Goal: Transaction & Acquisition: Book appointment/travel/reservation

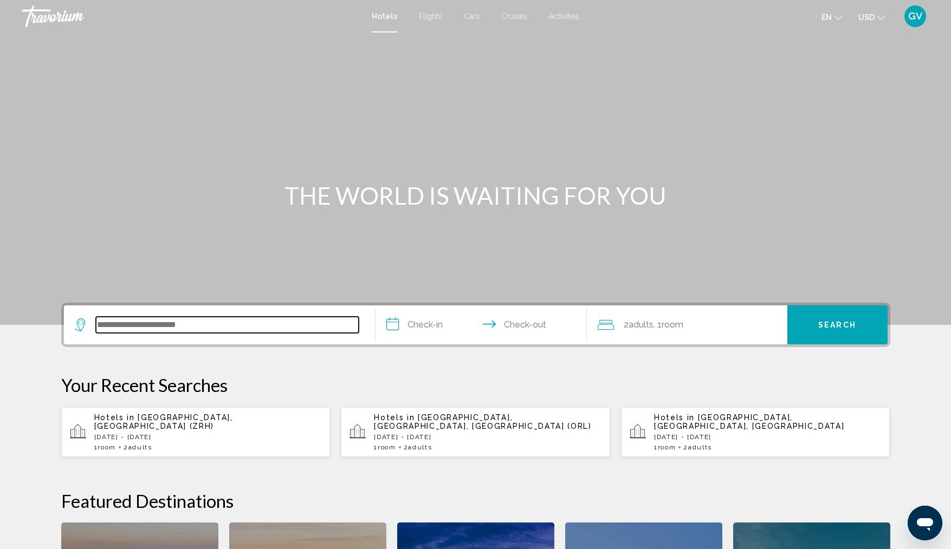
click at [169, 318] on input "Search widget" at bounding box center [227, 325] width 263 height 16
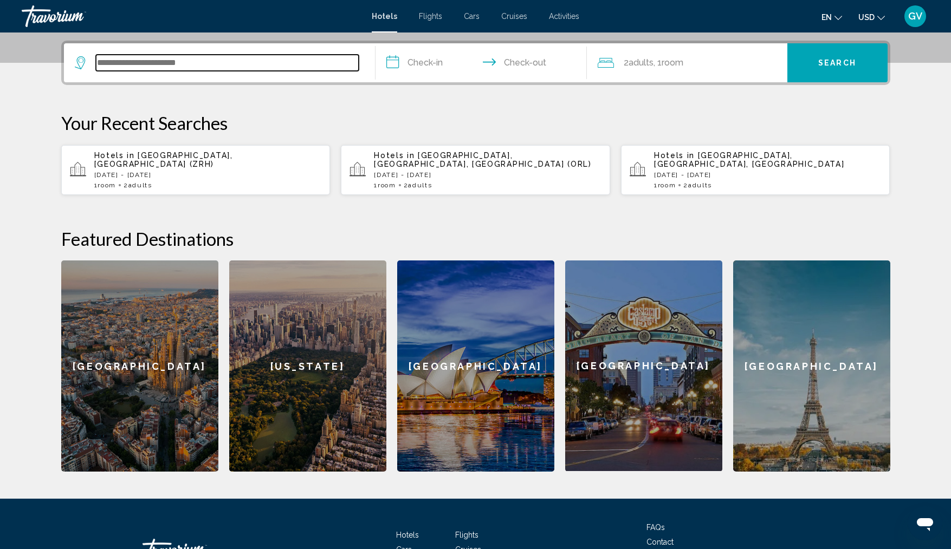
scroll to position [268, 0]
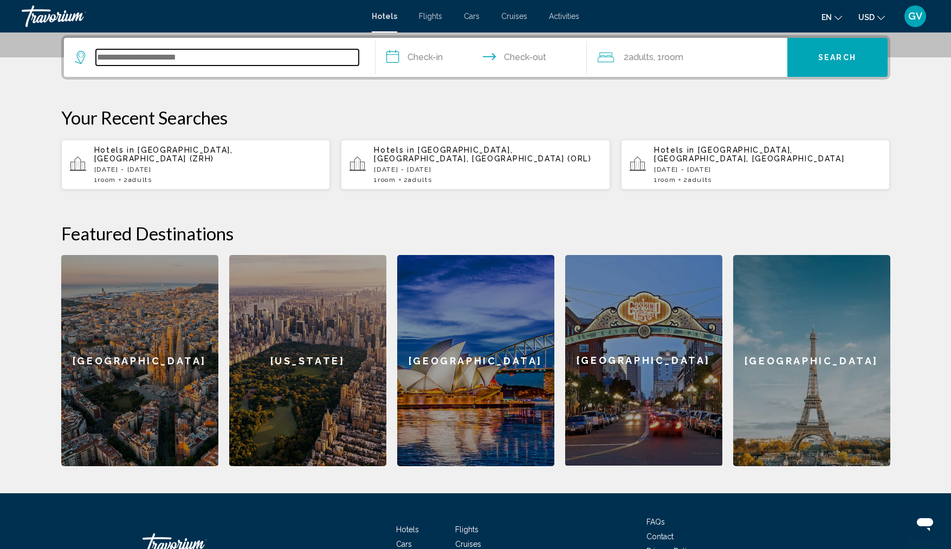
click at [193, 57] on input "Search widget" at bounding box center [227, 57] width 263 height 16
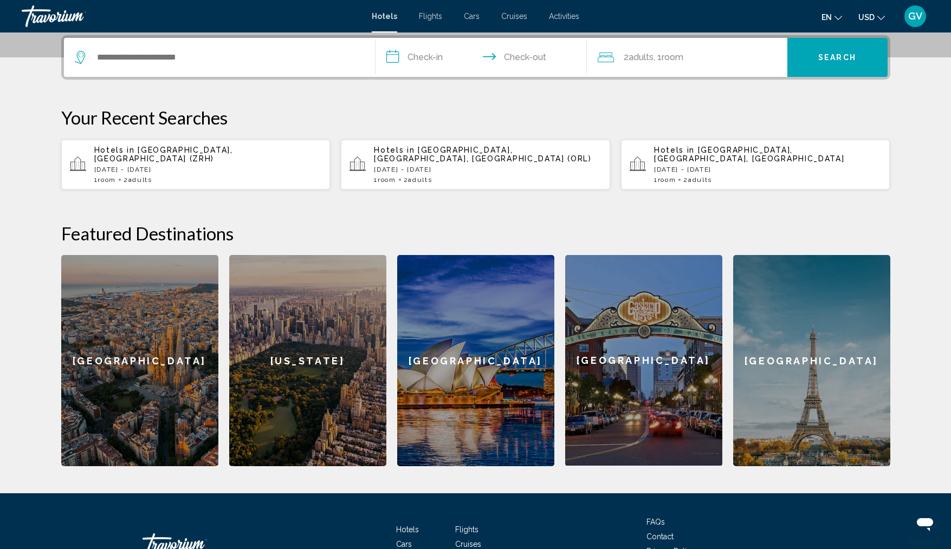
click at [456, 97] on div "**********" at bounding box center [476, 250] width 872 height 431
click at [177, 166] on p "[DATE] - [DATE]" at bounding box center [208, 170] width 228 height 8
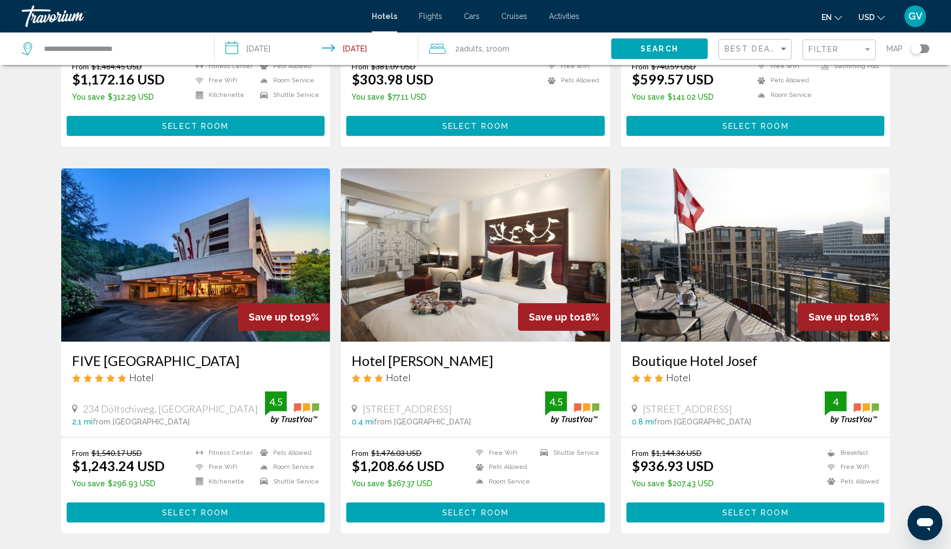
scroll to position [1225, 0]
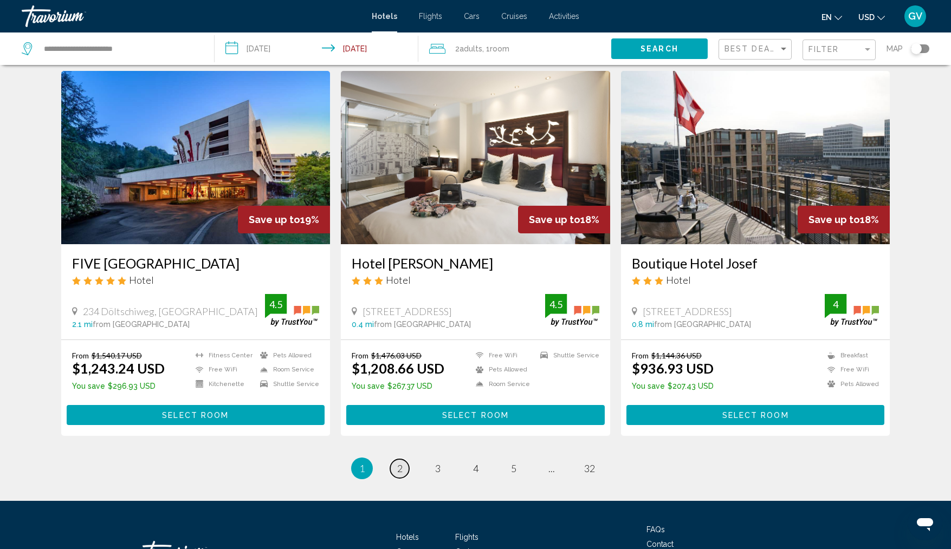
click at [403, 459] on link "page 2" at bounding box center [399, 468] width 19 height 19
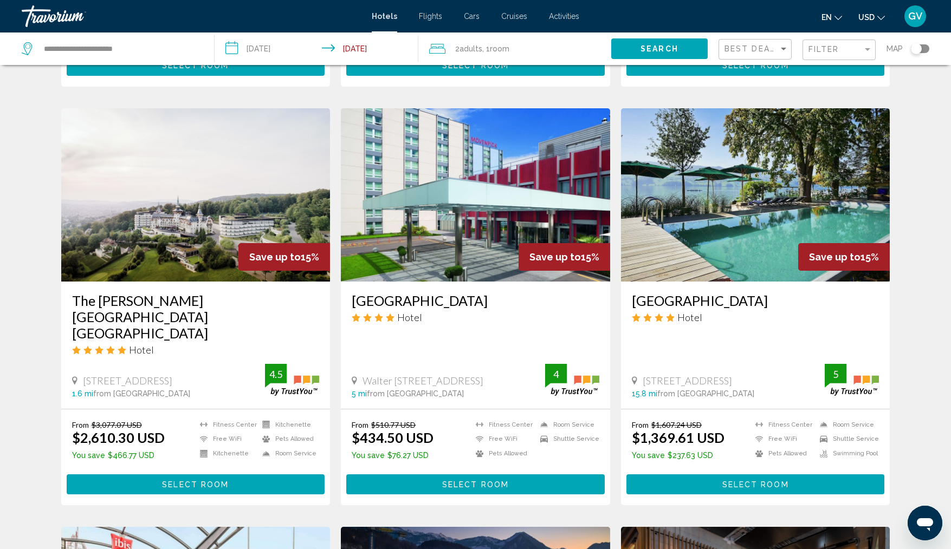
scroll to position [813, 0]
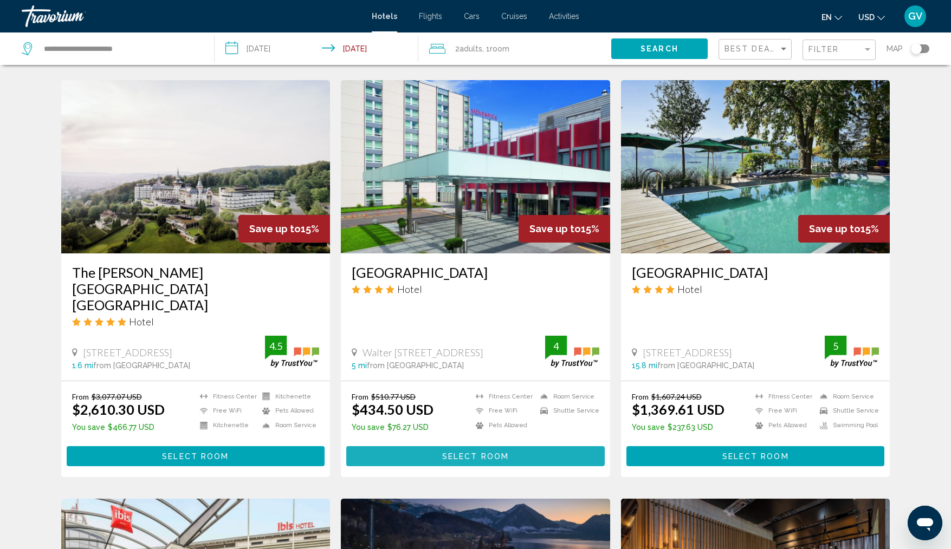
click at [470, 452] on span "Select Room" at bounding box center [475, 456] width 67 height 9
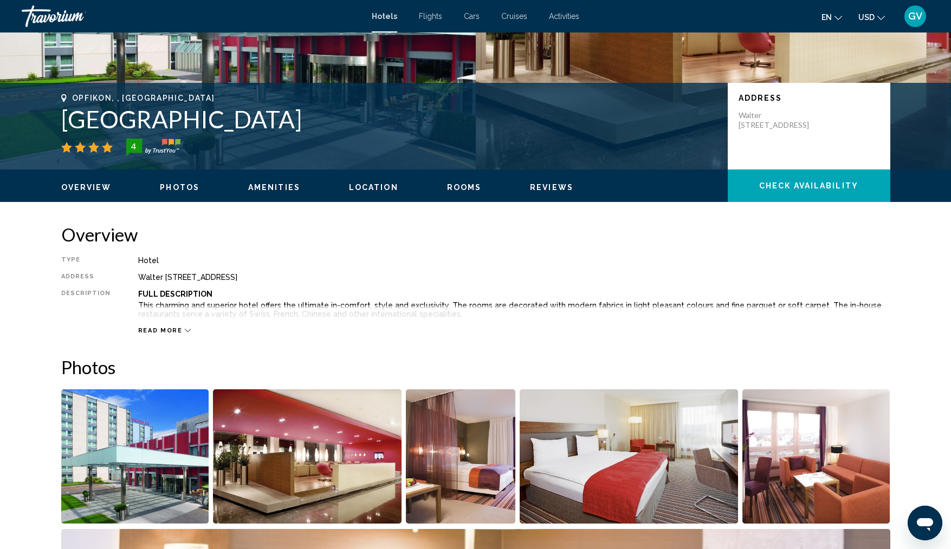
scroll to position [112, 0]
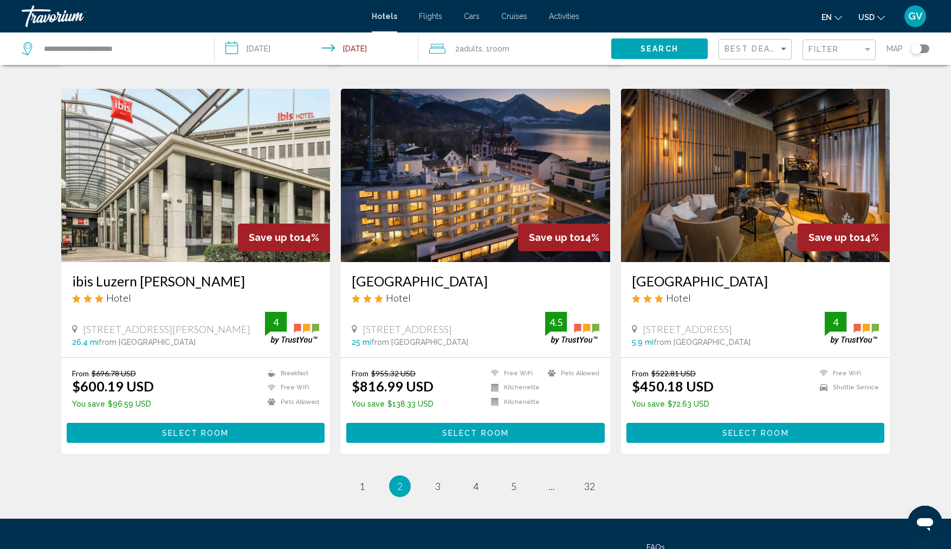
scroll to position [1224, 0]
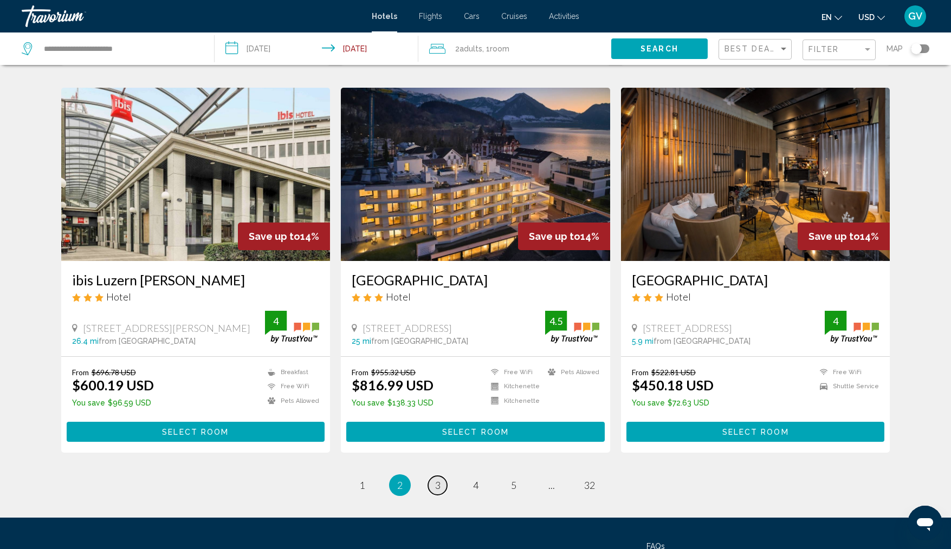
click at [439, 480] on span "3" at bounding box center [437, 486] width 5 height 12
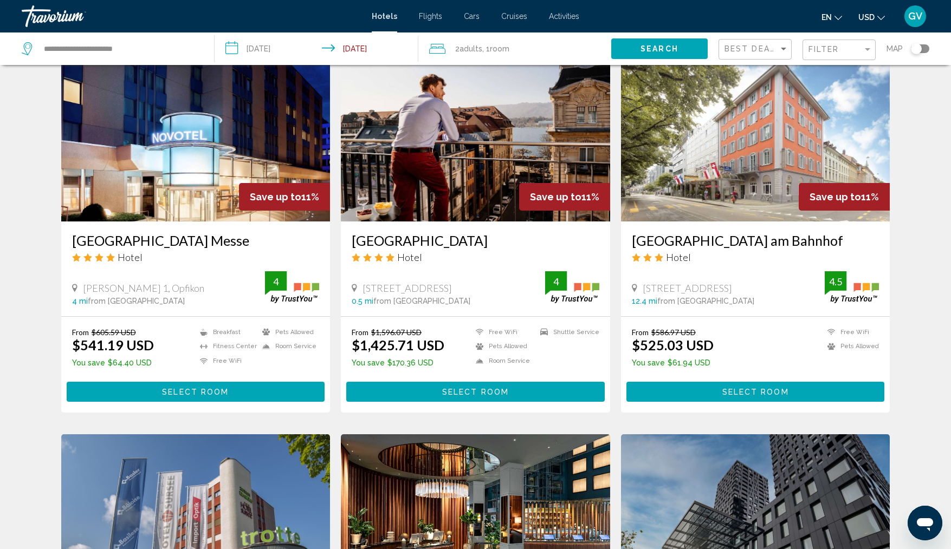
scroll to position [824, 0]
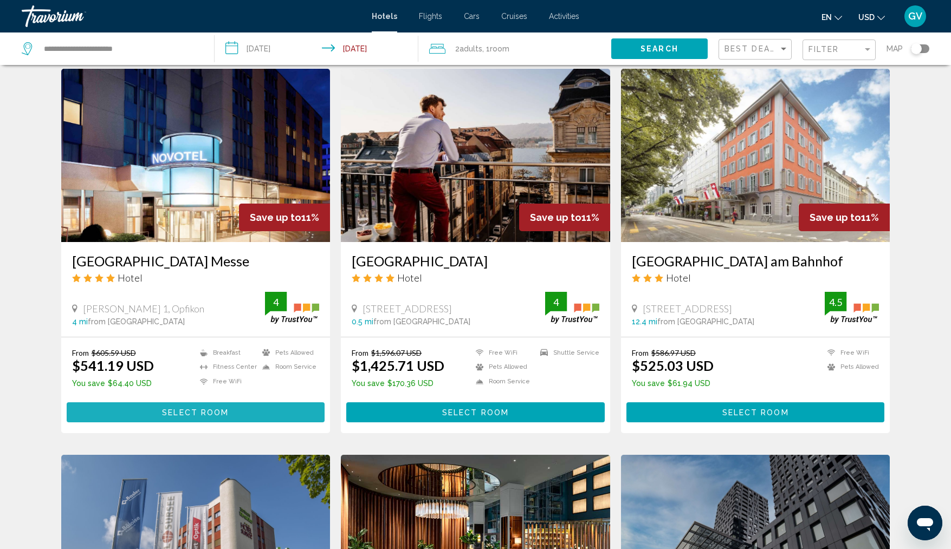
click at [182, 409] on span "Select Room" at bounding box center [195, 413] width 67 height 9
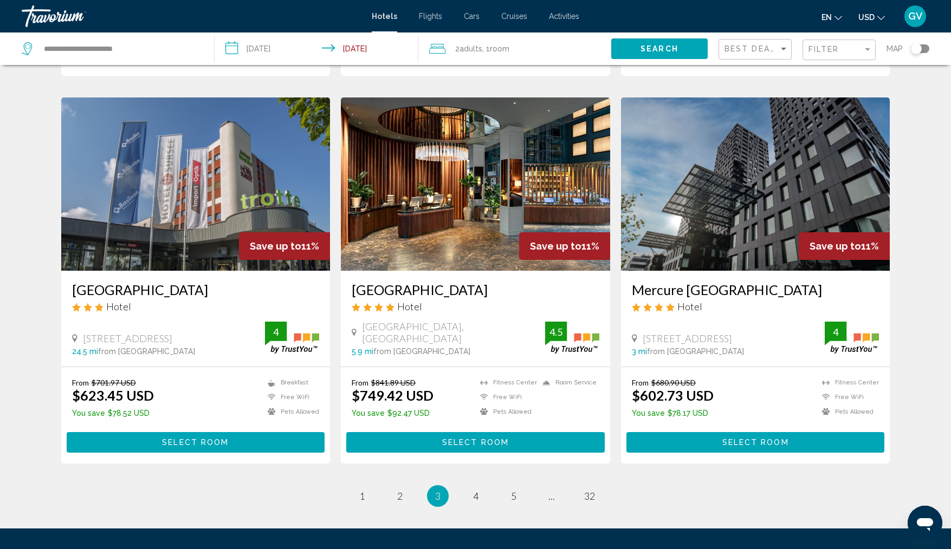
scroll to position [1203, 0]
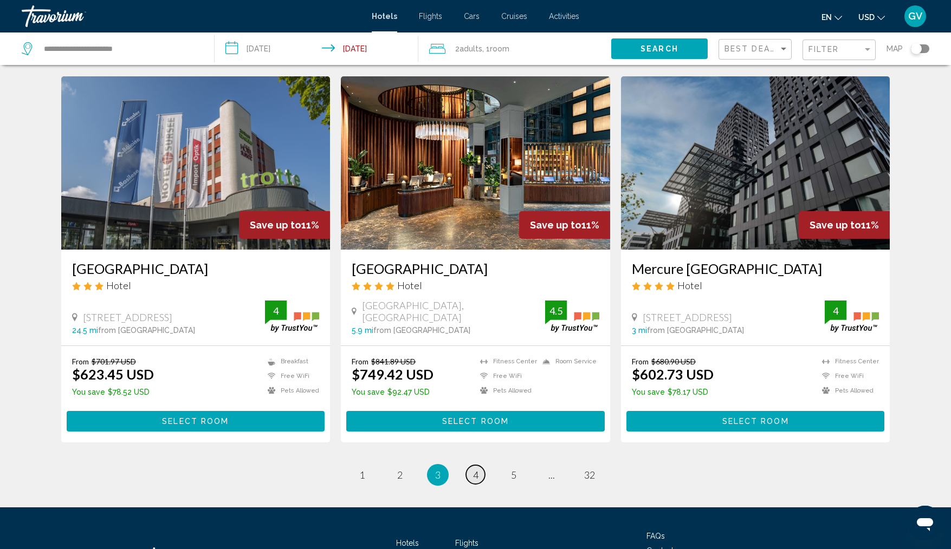
click at [476, 469] on span "4" at bounding box center [475, 475] width 5 height 12
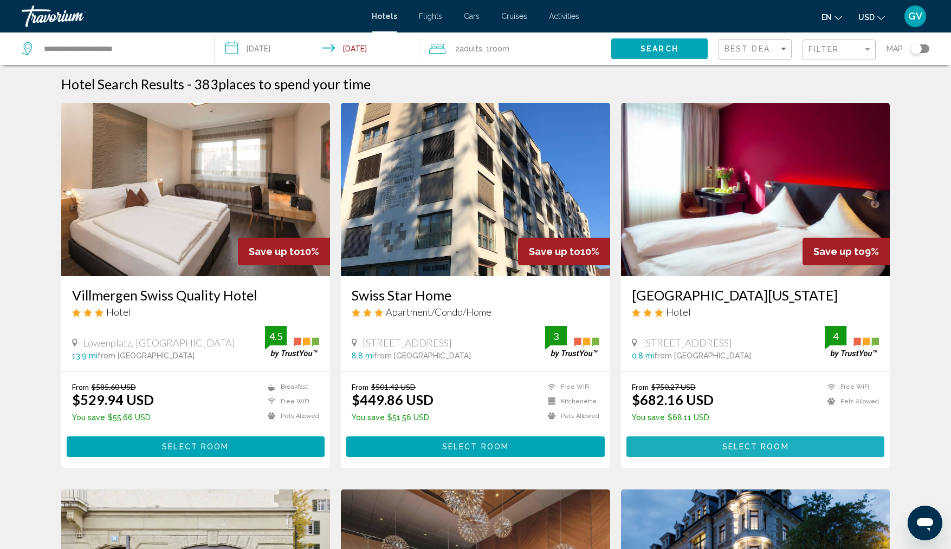
click at [822, 451] on button "Select Room" at bounding box center [755, 447] width 258 height 20
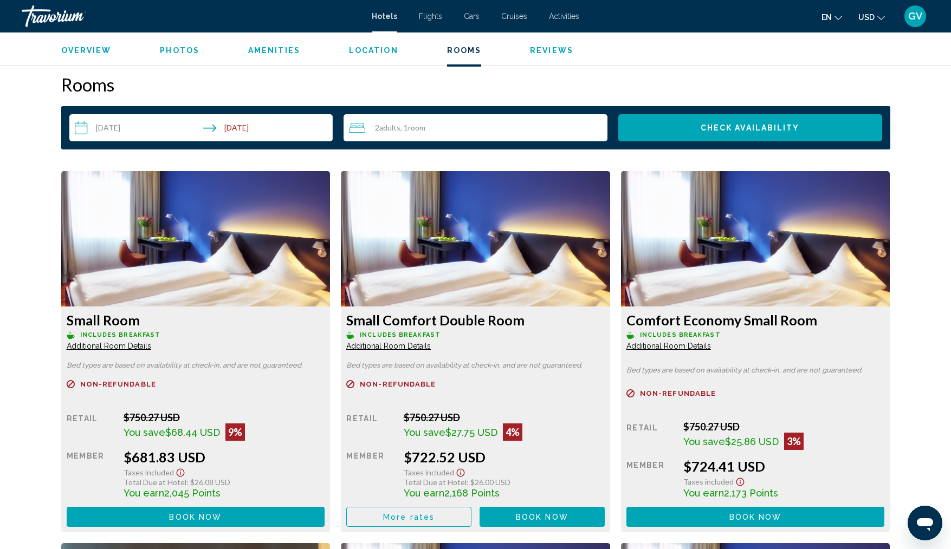
scroll to position [1312, 0]
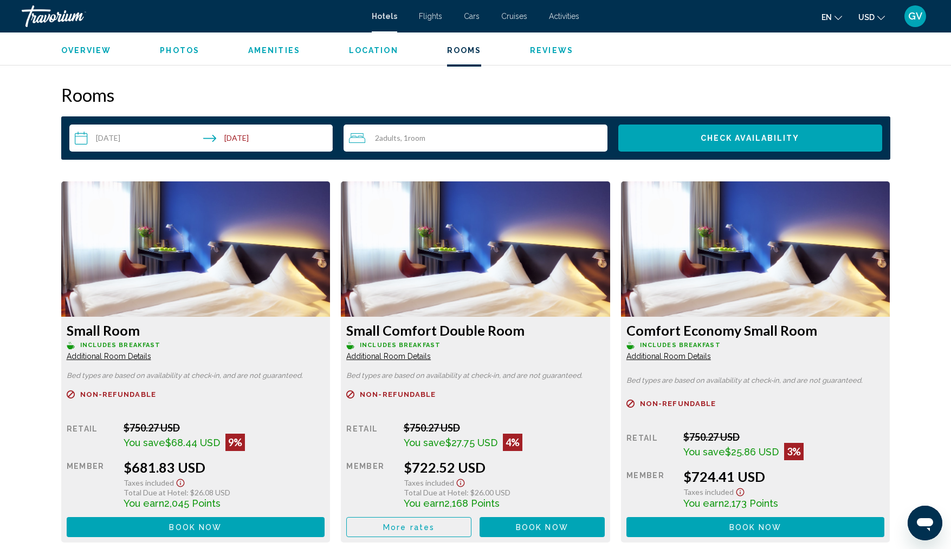
click at [903, 3] on mat-toolbar "Hotels Flights Cars Cruises Activities Hotels Flights Cars Cruises Activities e…" at bounding box center [475, 16] width 951 height 33
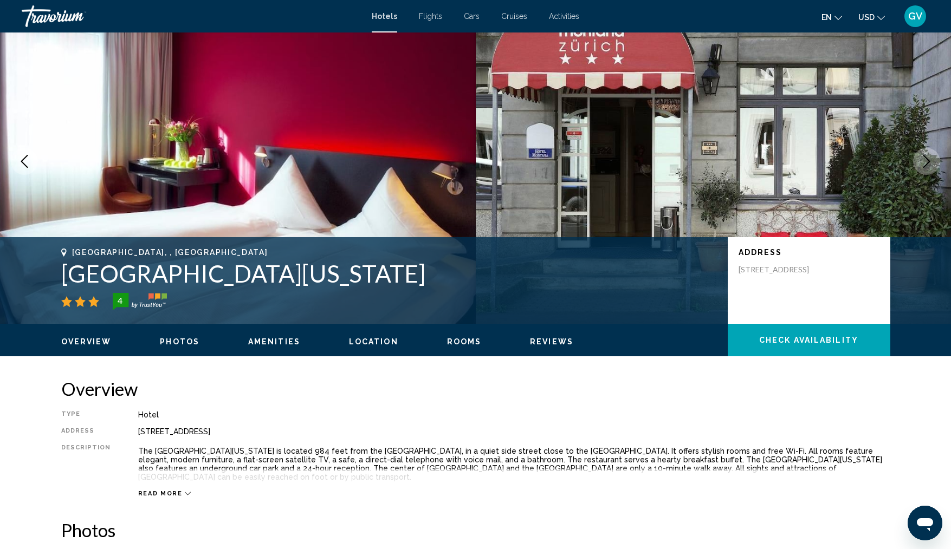
scroll to position [0, 0]
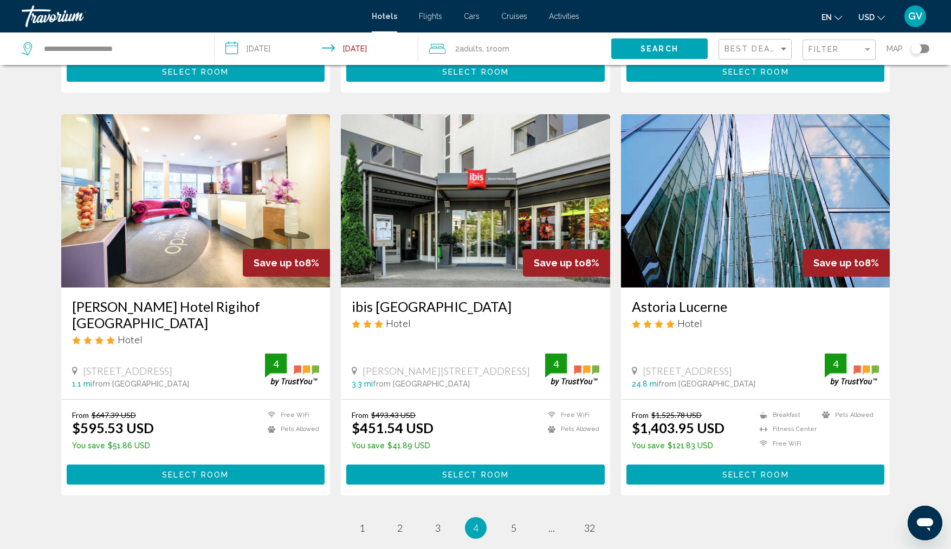
scroll to position [1309, 0]
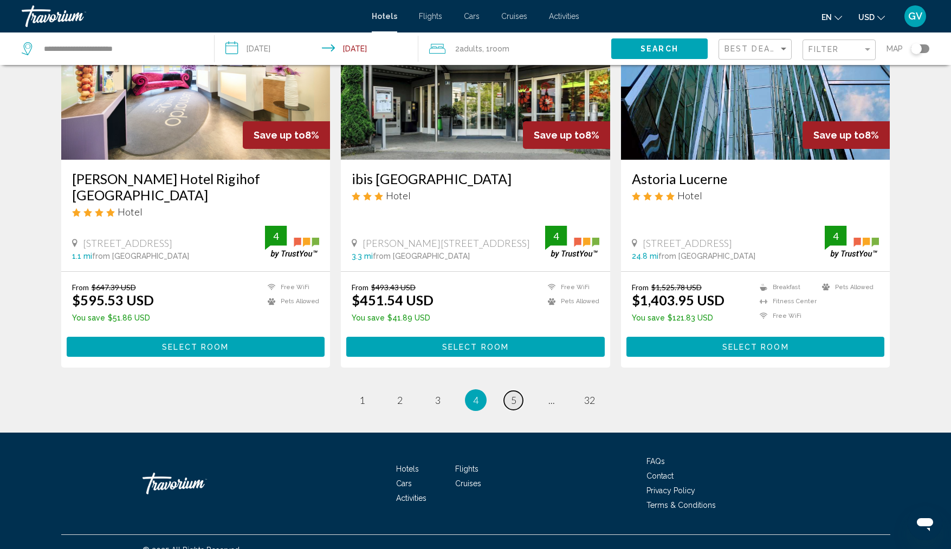
click at [508, 391] on link "page 5" at bounding box center [513, 400] width 19 height 19
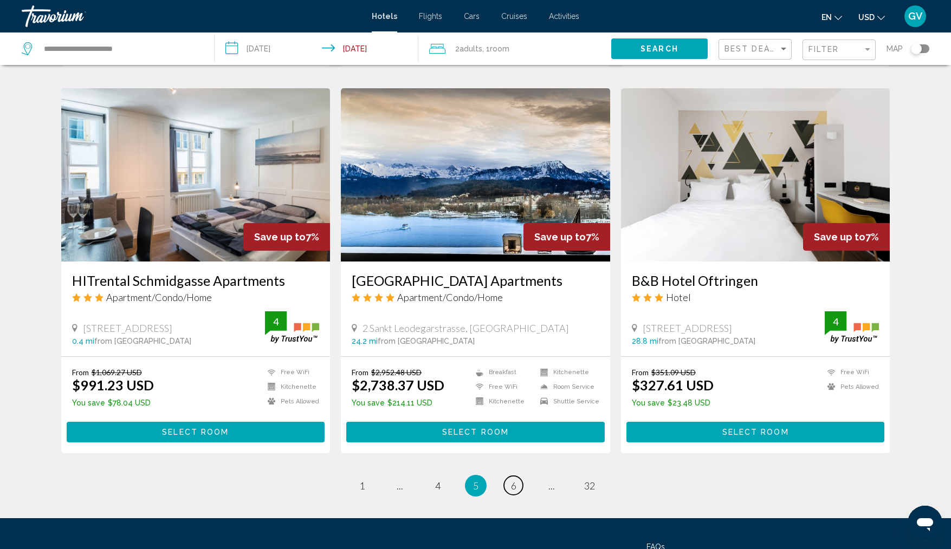
scroll to position [1203, 0]
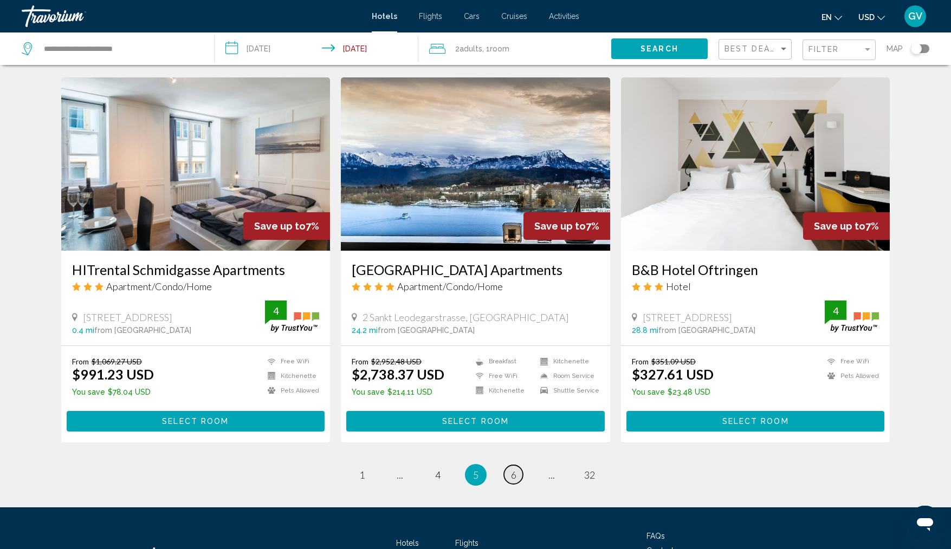
click at [511, 472] on span "6" at bounding box center [513, 475] width 5 height 12
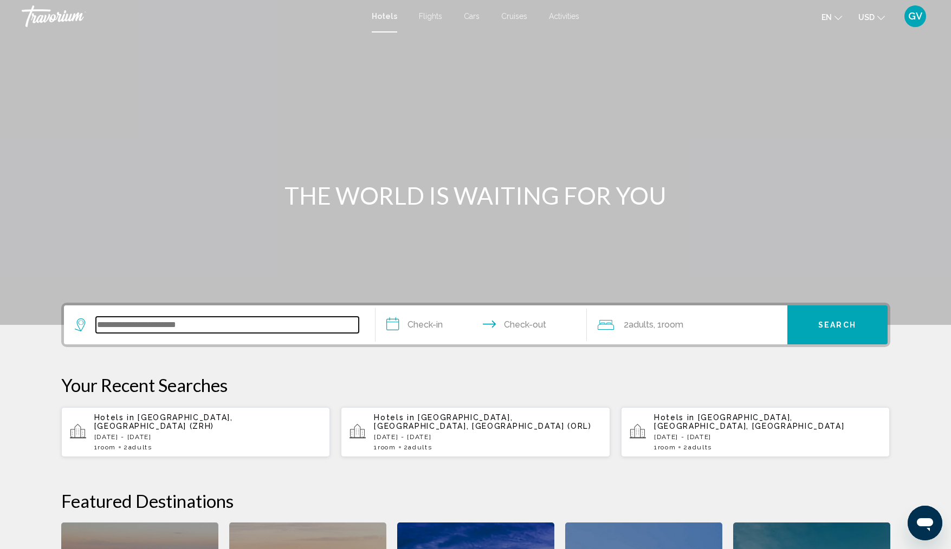
click at [169, 325] on input "Search widget" at bounding box center [227, 325] width 263 height 16
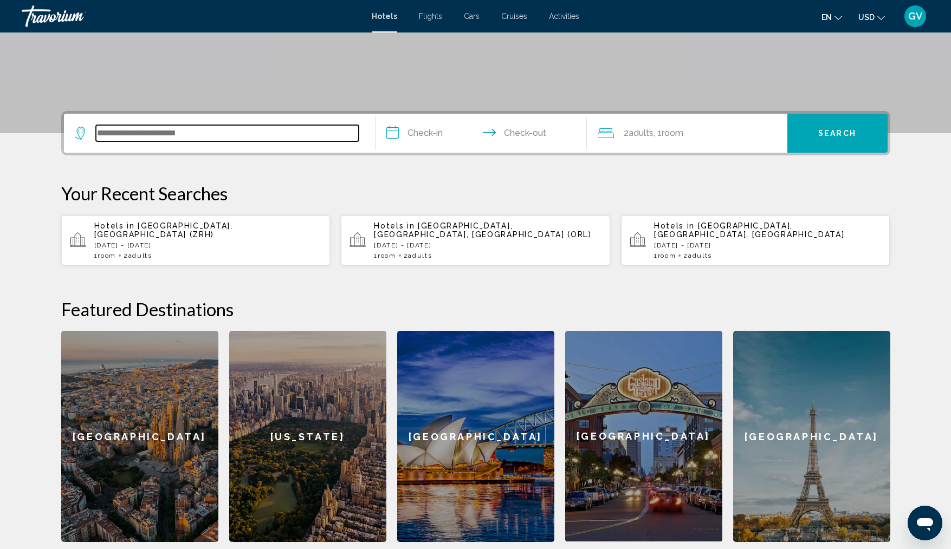
scroll to position [268, 0]
